Goal: Navigation & Orientation: Find specific page/section

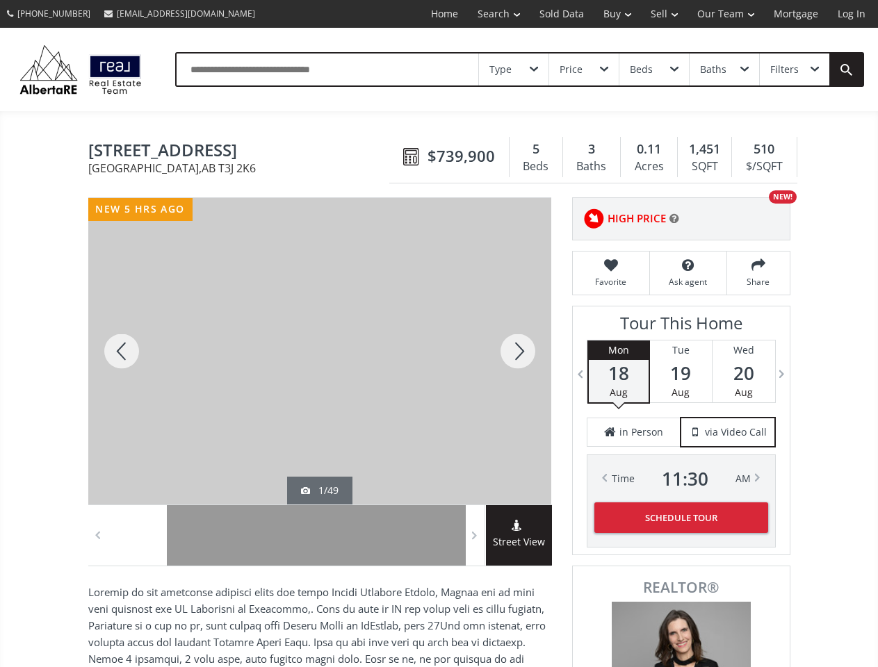
click at [489, 14] on link "Search" at bounding box center [499, 14] width 62 height 28
click at [610, 14] on link "Buy" at bounding box center [617, 14] width 47 height 28
click at [660, 14] on link "Sell" at bounding box center [664, 14] width 47 height 28
click at [724, 14] on link "Our Team" at bounding box center [725, 14] width 76 height 28
click at [851, 14] on link "Log In" at bounding box center [851, 14] width 47 height 28
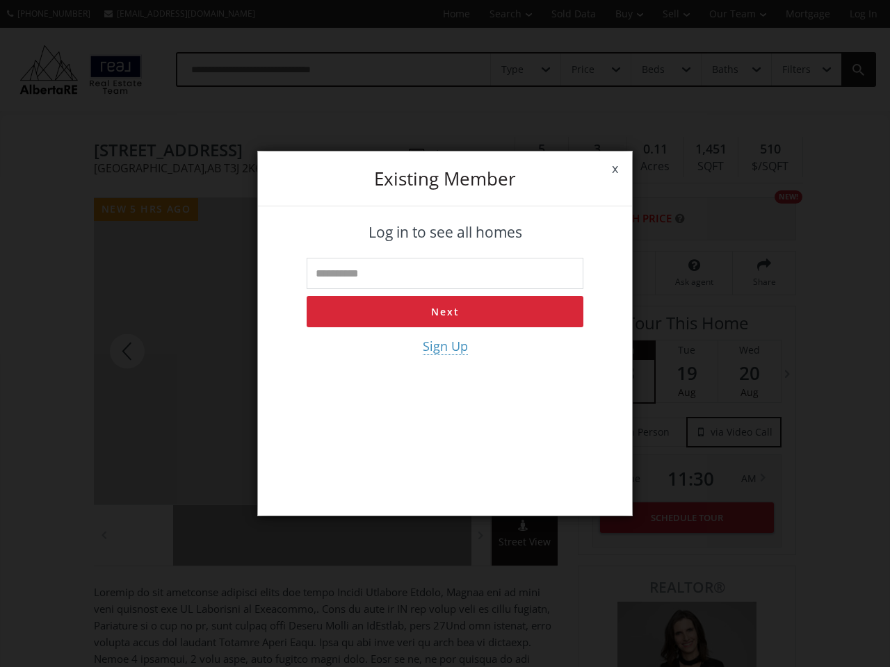
click at [514, 70] on div "x Existing member Log in to see all homes Next Sign Up" at bounding box center [445, 333] width 890 height 667
click at [583, 70] on div "x Existing member Log in to see all homes Next Sign Up" at bounding box center [445, 333] width 890 height 667
click at [653, 70] on div "x Existing member Log in to see all homes Next Sign Up" at bounding box center [445, 333] width 890 height 667
click at [724, 70] on div "x Existing member Log in to see all homes Next Sign Up" at bounding box center [445, 333] width 890 height 667
click at [794, 70] on div "x Existing member Log in to see all homes Next Sign Up" at bounding box center [445, 333] width 890 height 667
